Goal: Information Seeking & Learning: Learn about a topic

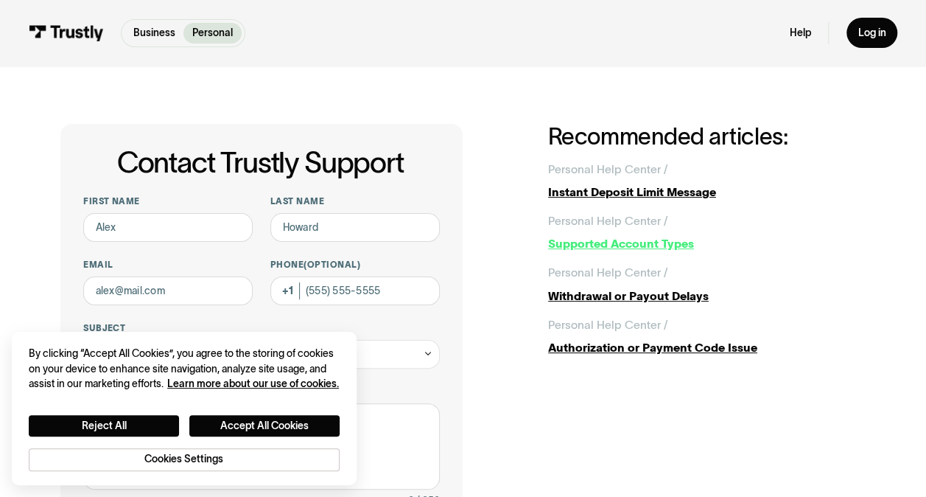
click at [844, 239] on div "Supported Account Types" at bounding box center [707, 243] width 318 height 17
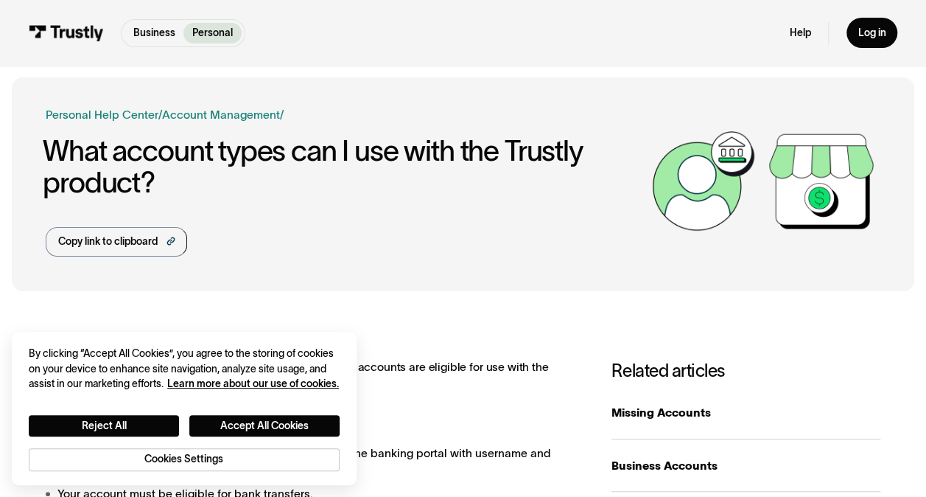
click at [315, 226] on div "Business Help Center Personal Help Center / Personal Business Troubleshooting P…" at bounding box center [345, 181] width 598 height 150
